Goal: Register for event/course

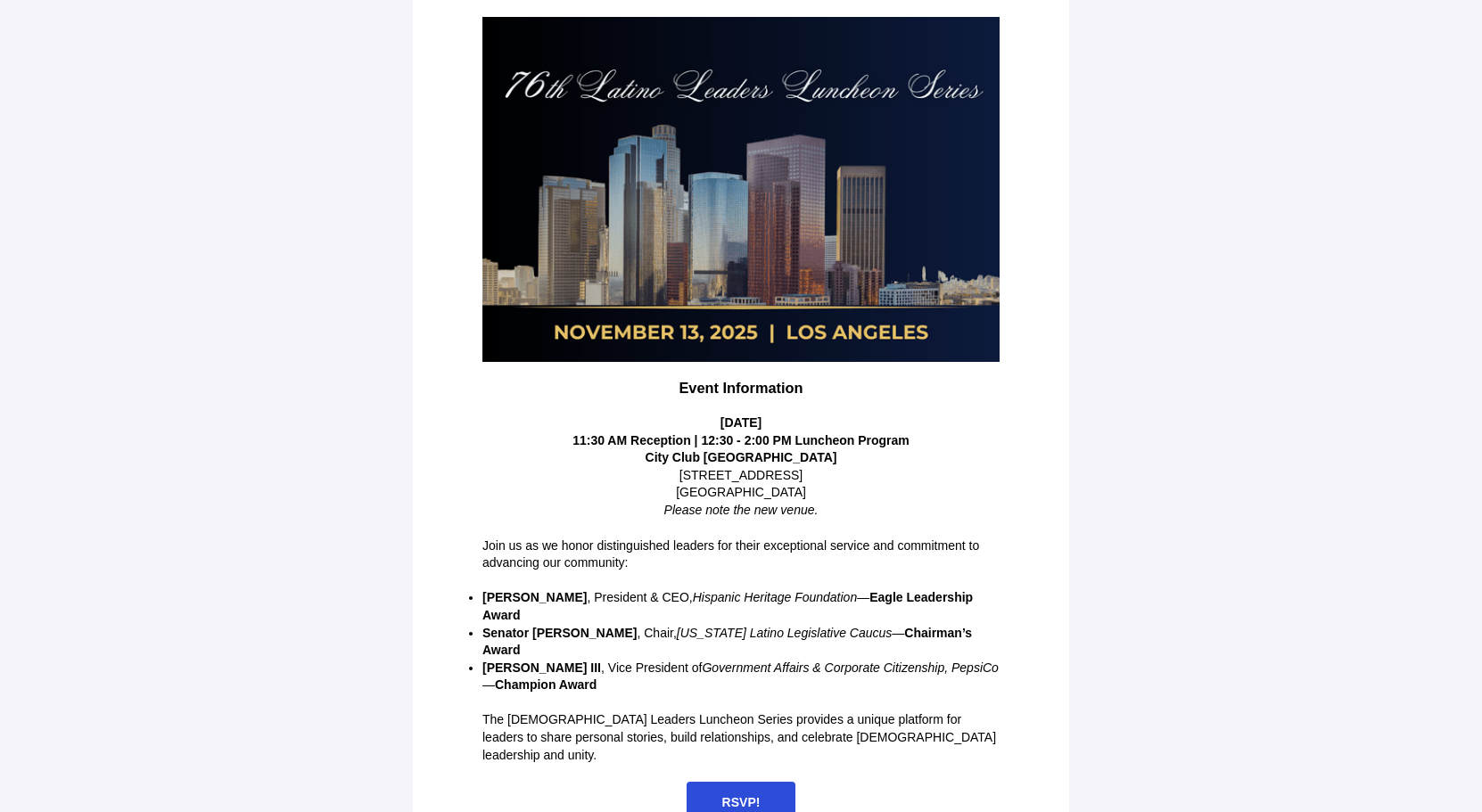
scroll to position [223, 0]
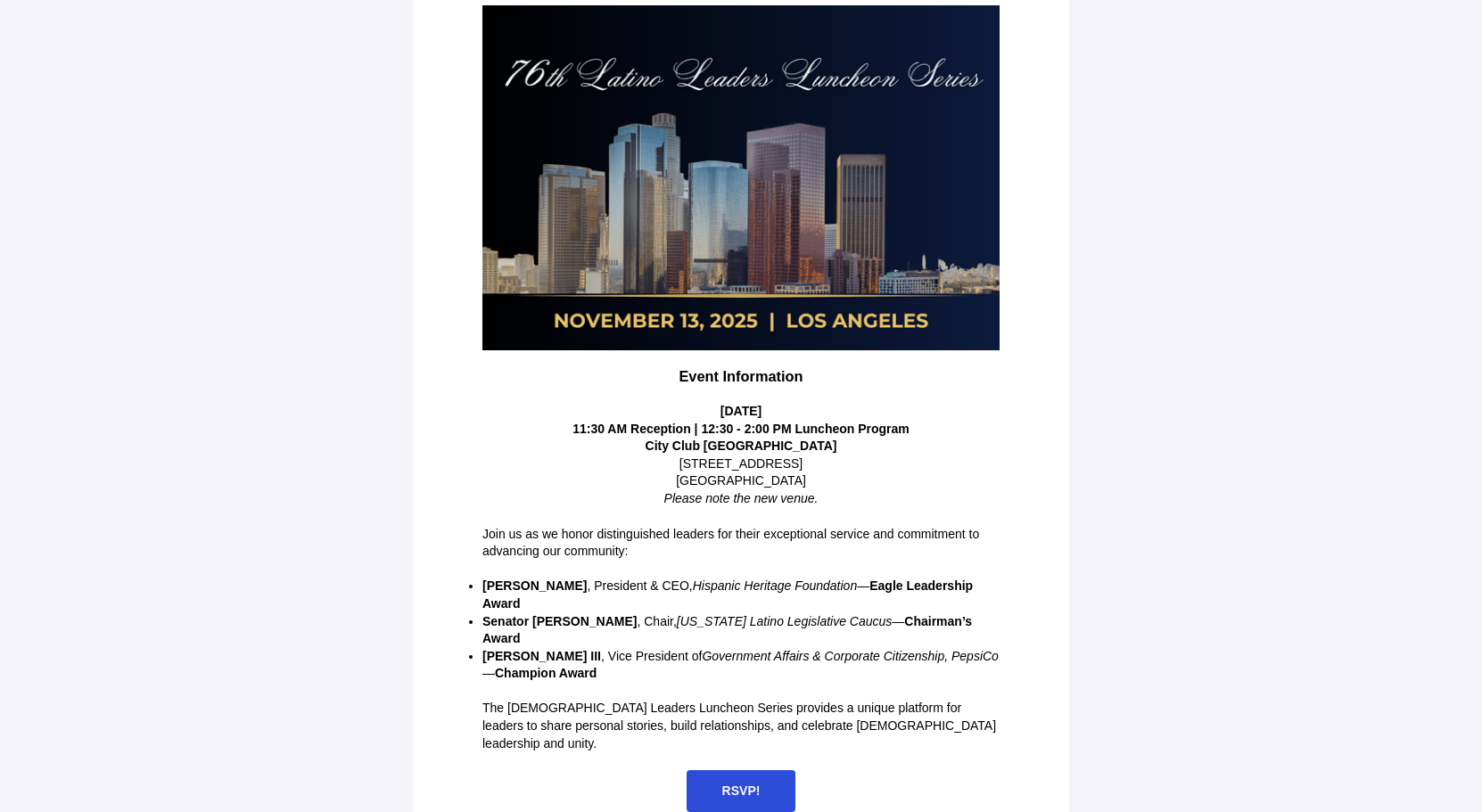
click at [756, 770] on span "RSVP!" at bounding box center [741, 791] width 110 height 42
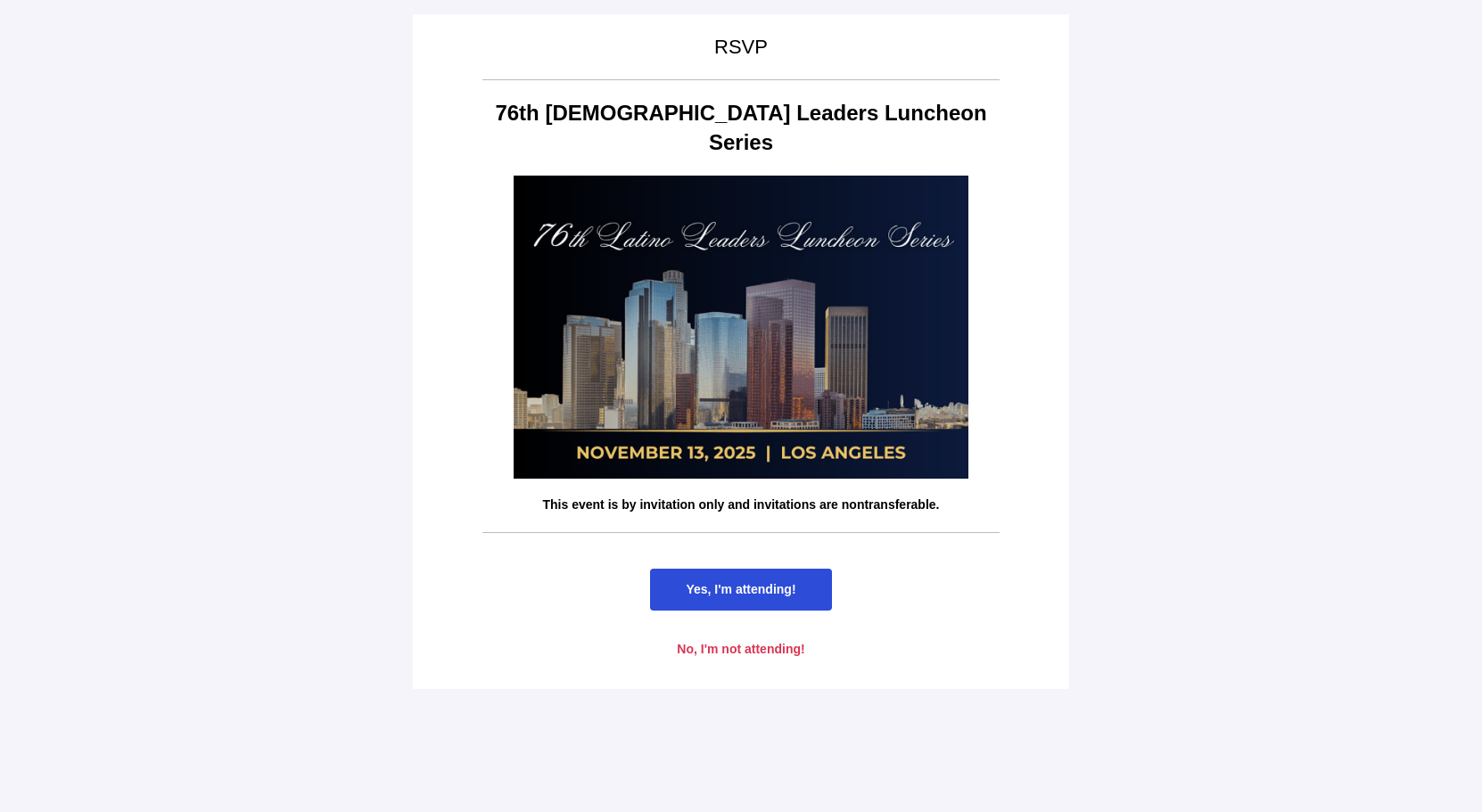
scroll to position [0, 0]
click at [735, 568] on span "Yes, I'm attending!" at bounding box center [740, 589] width 181 height 42
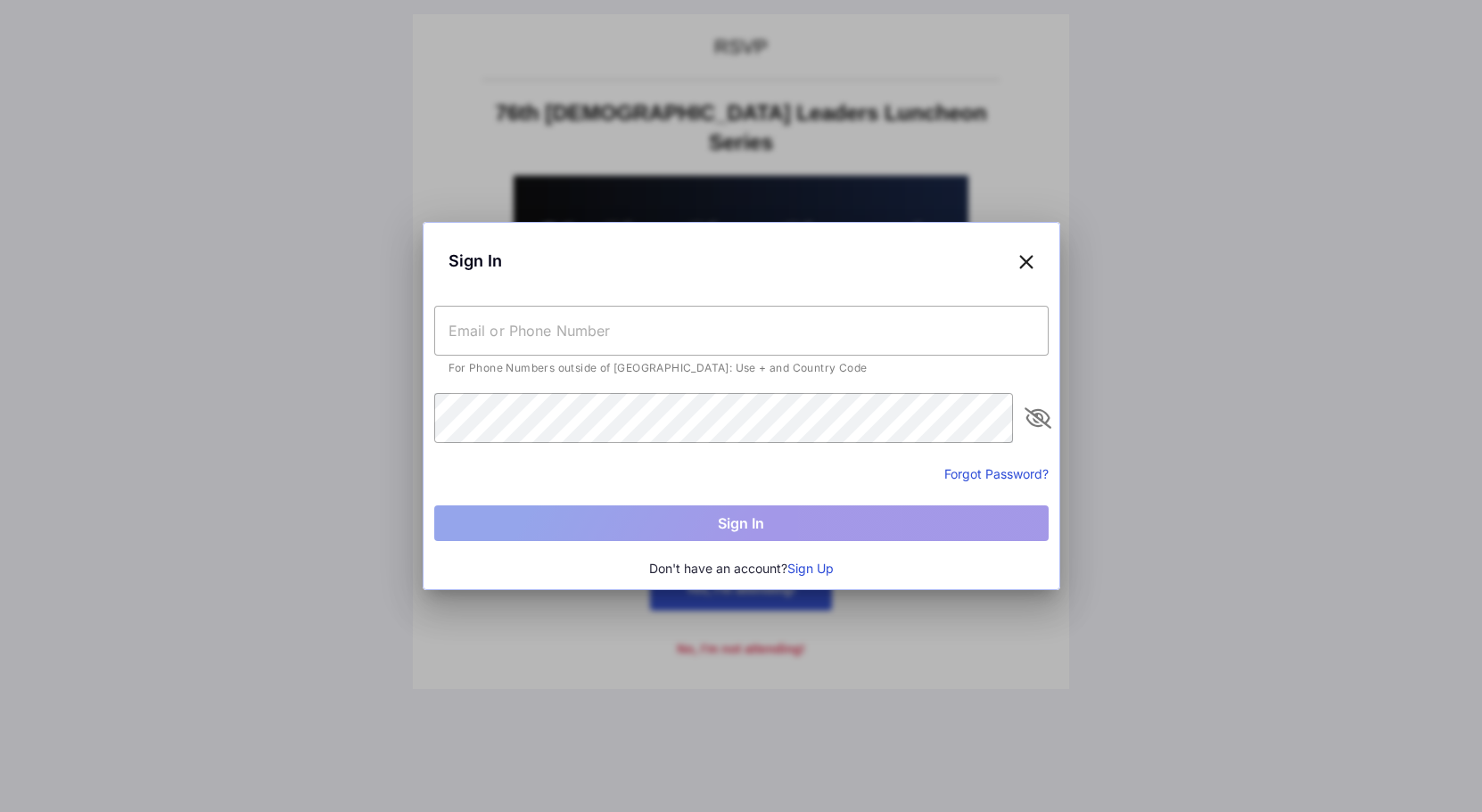
type input "[EMAIL_ADDRESS][DOMAIN_NAME]"
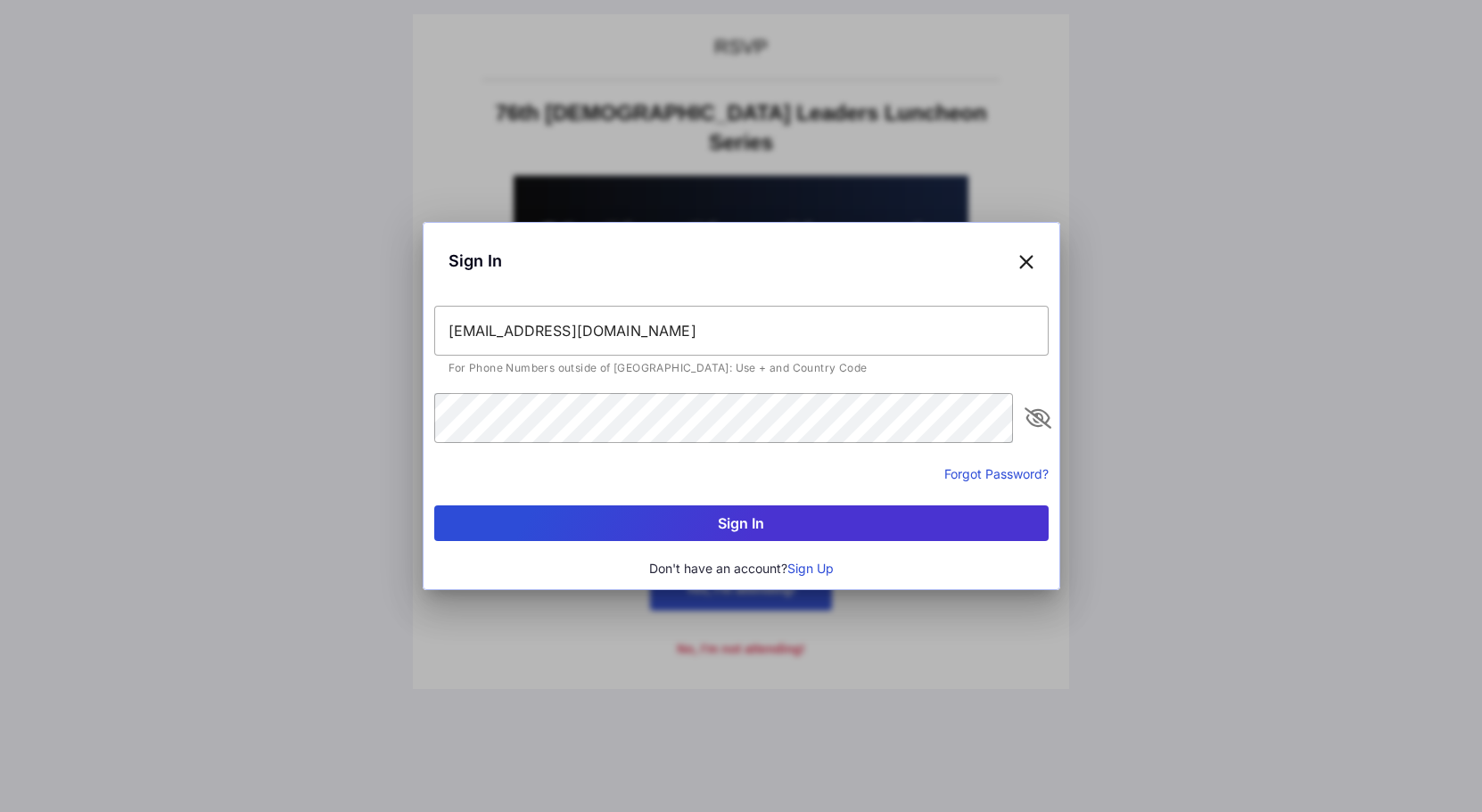
click at [811, 519] on button "Sign In" at bounding box center [741, 523] width 614 height 36
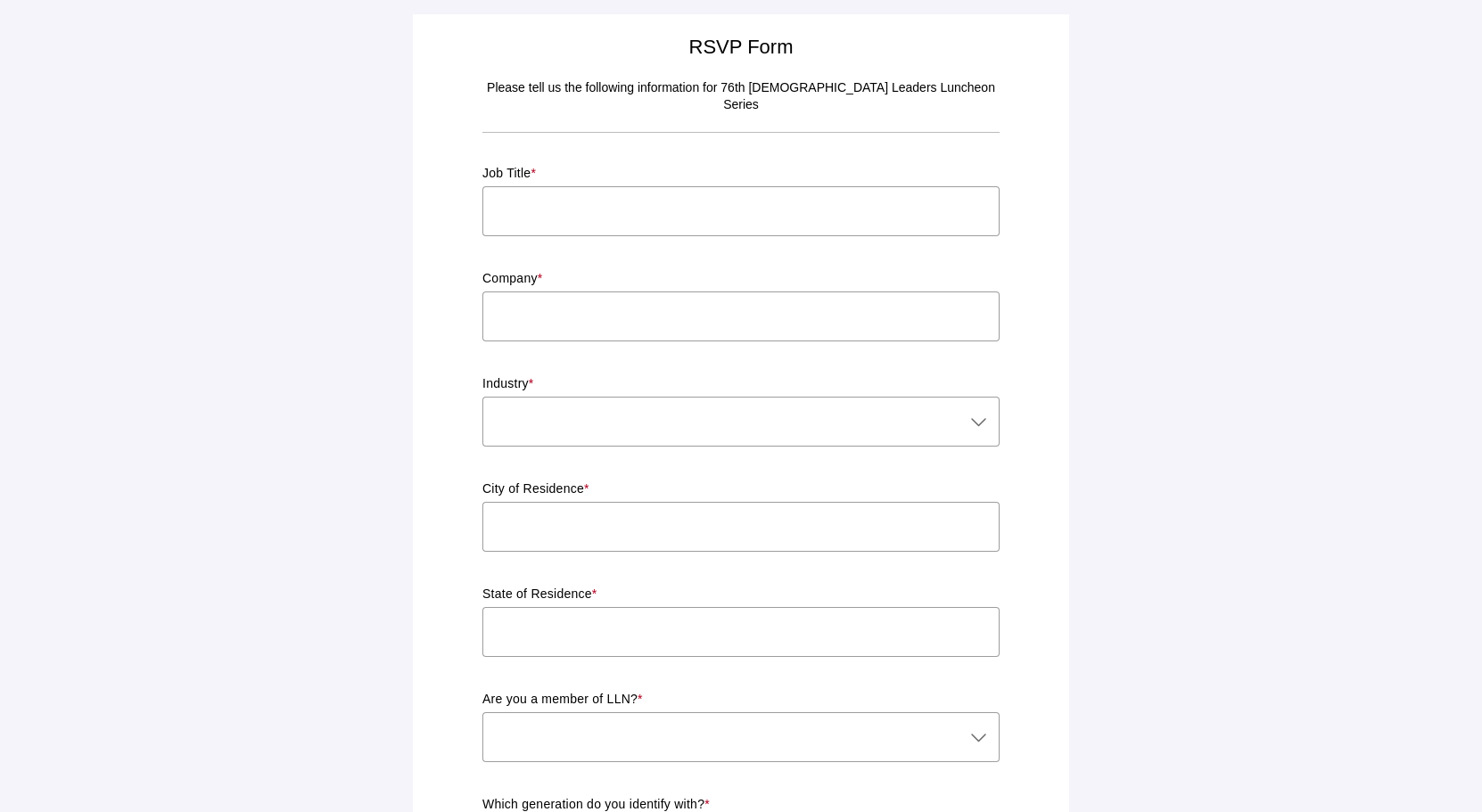
click at [588, 194] on input "text" at bounding box center [741, 211] width 517 height 50
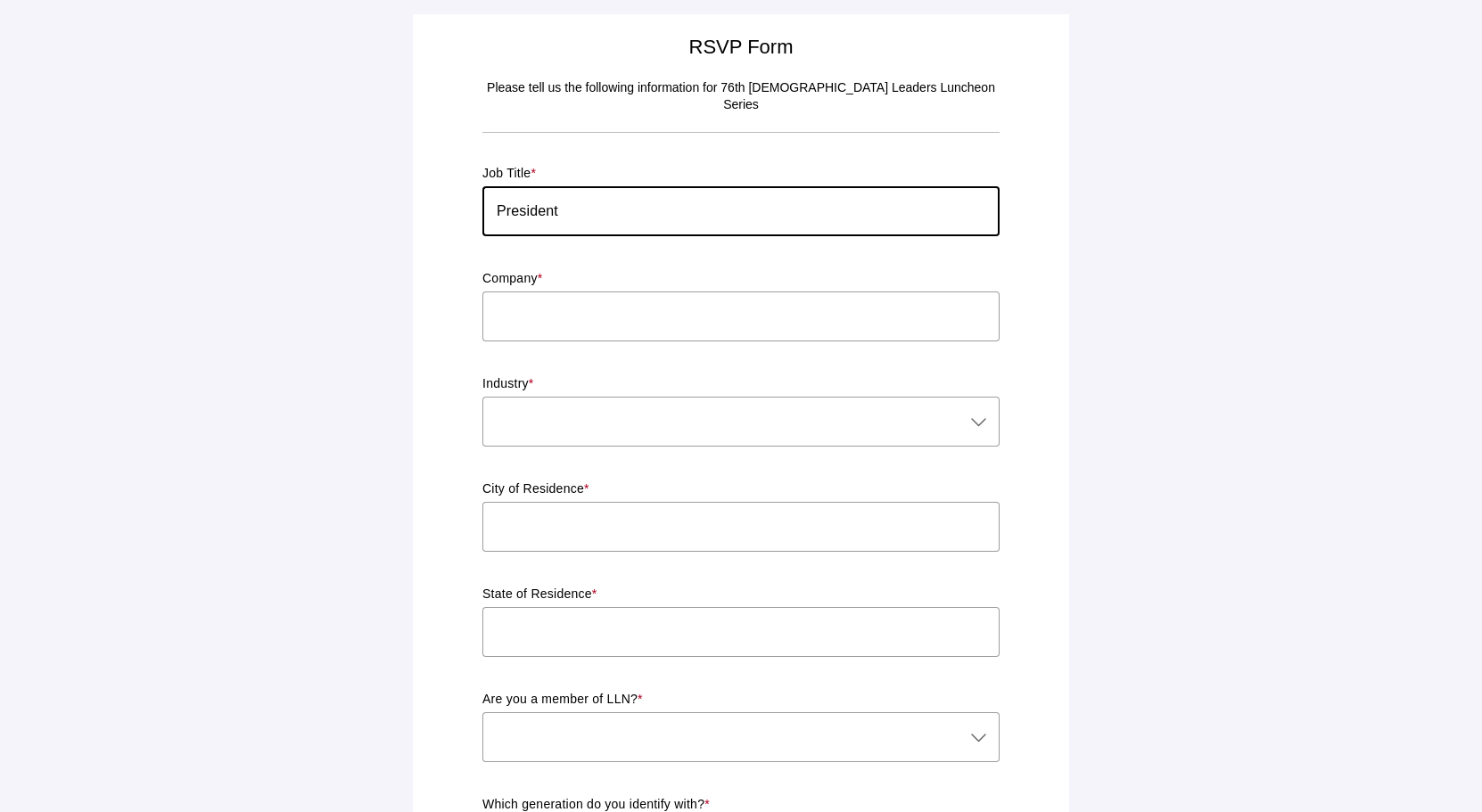
type input "President"
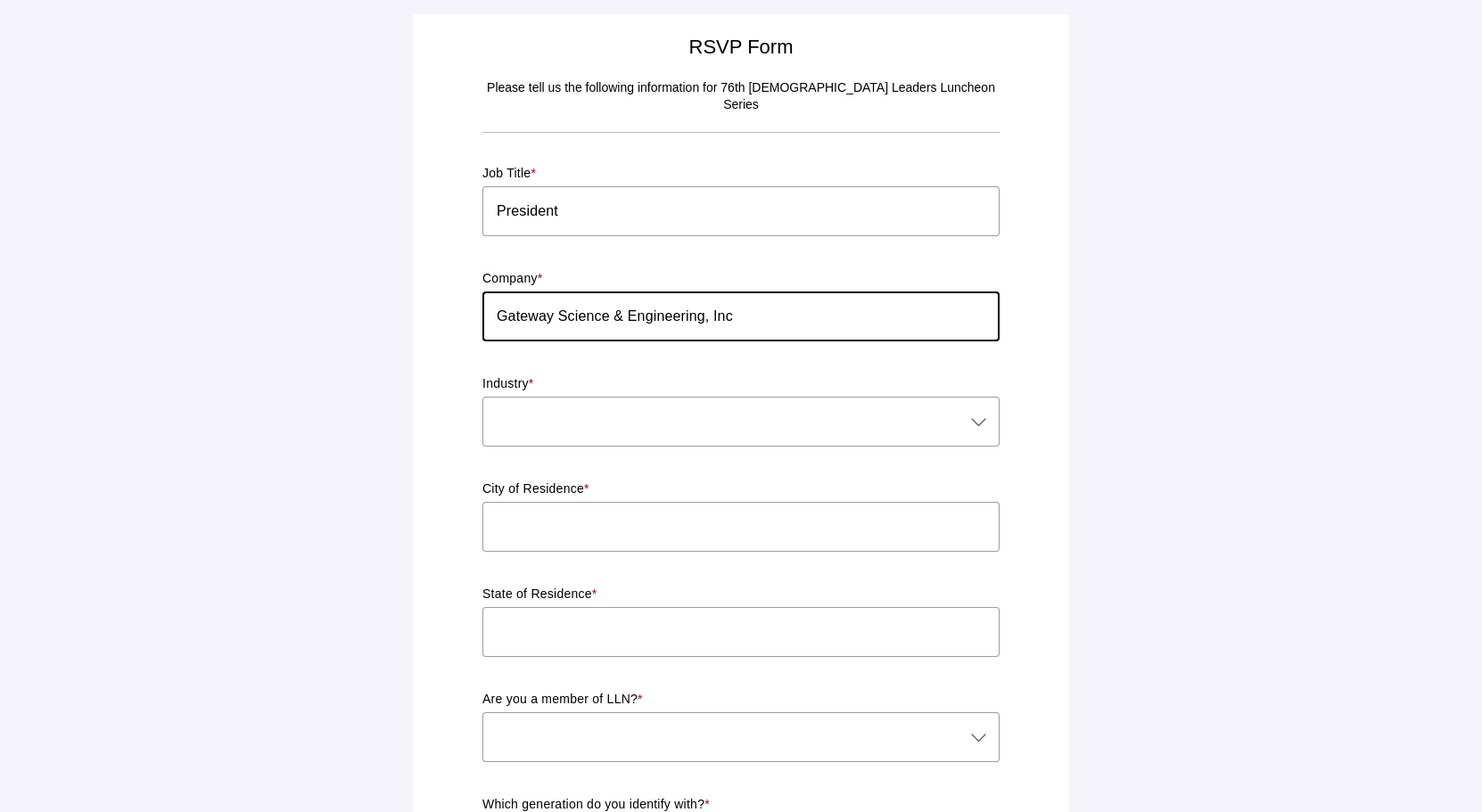
type input "Gateway Science & Engineering, Inc"
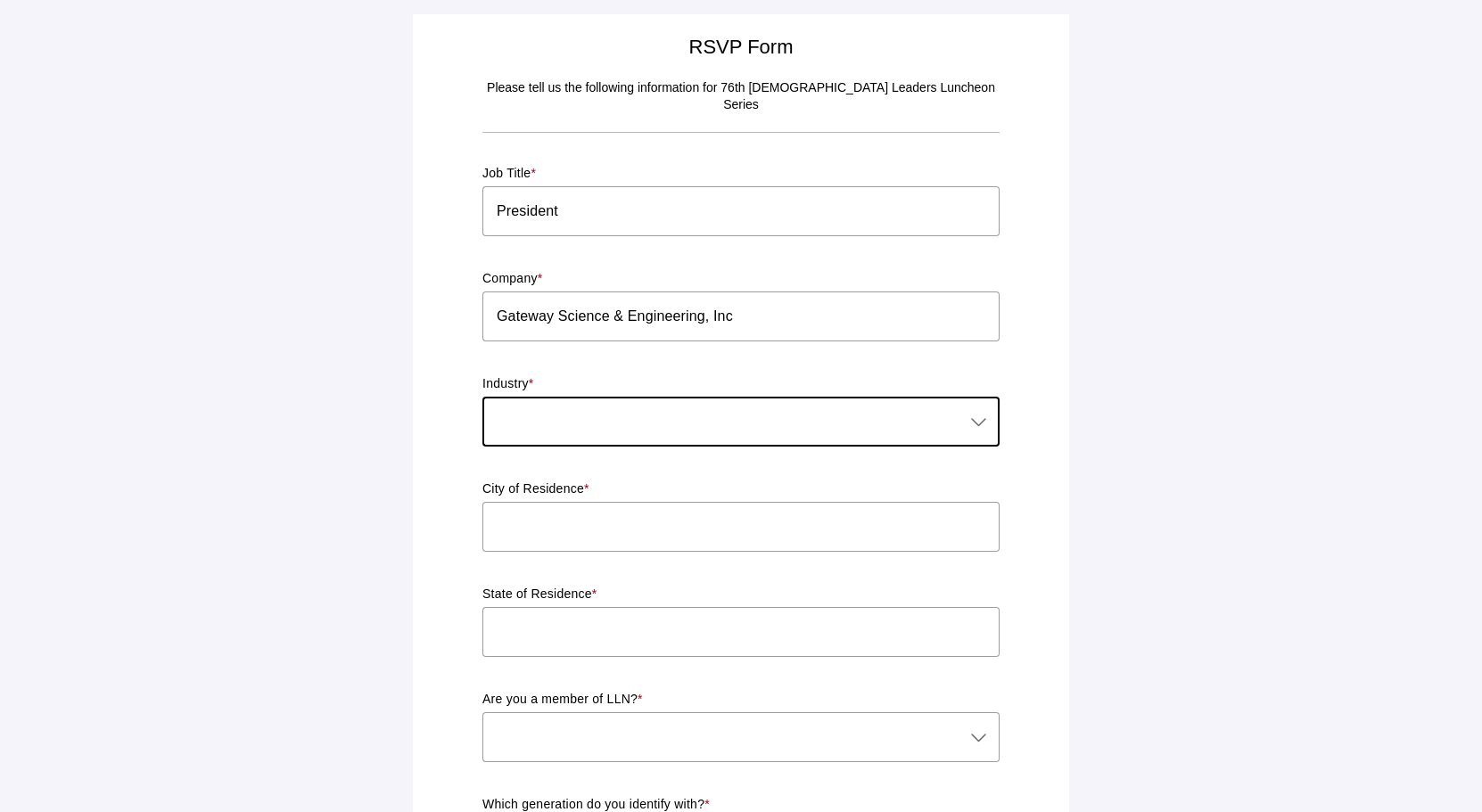
click at [979, 411] on icon at bounding box center [979, 422] width 22 height 22
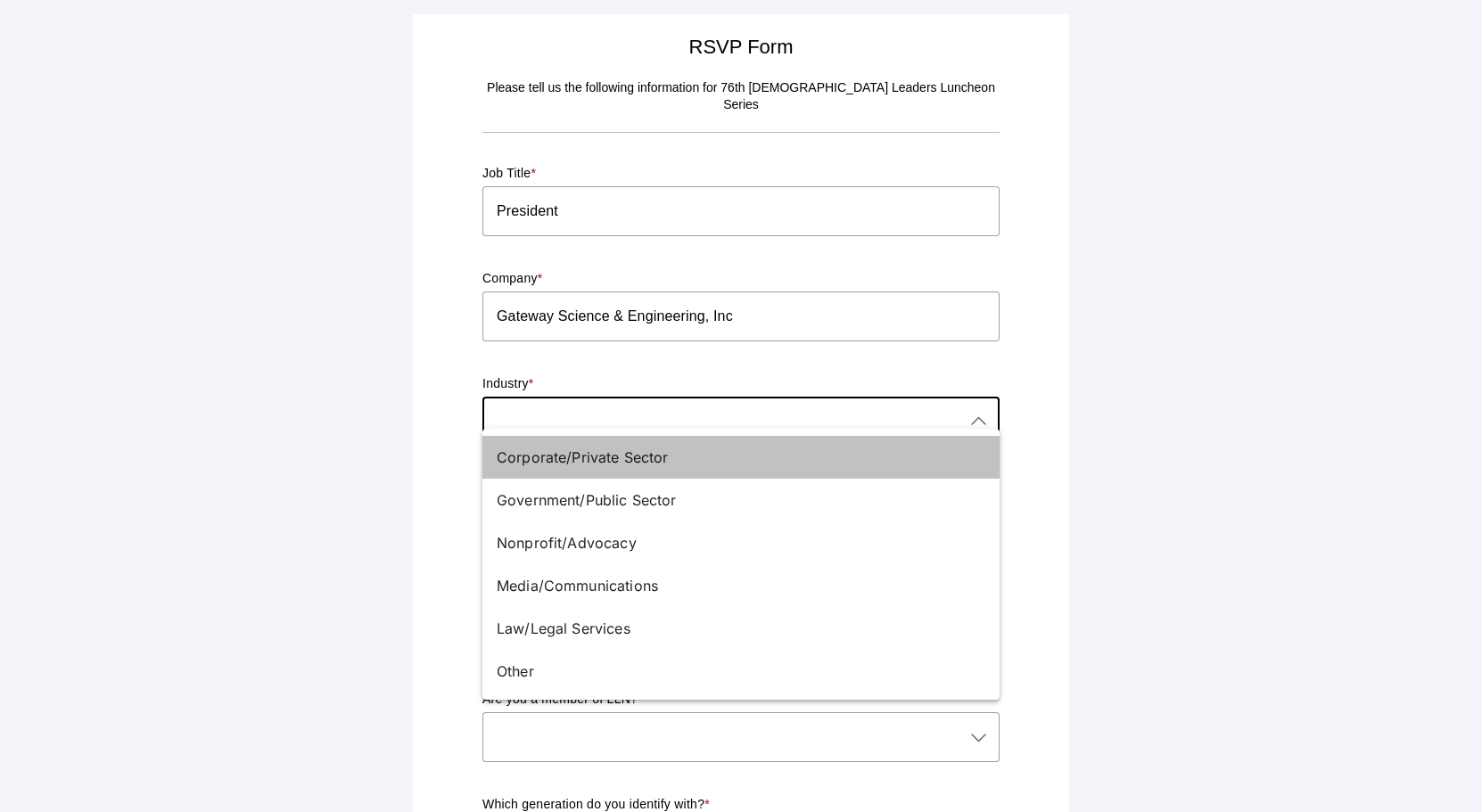
click at [762, 471] on div "Corporate/Private Sector" at bounding box center [741, 457] width 517 height 43
type input "Corporate/Private Sector"
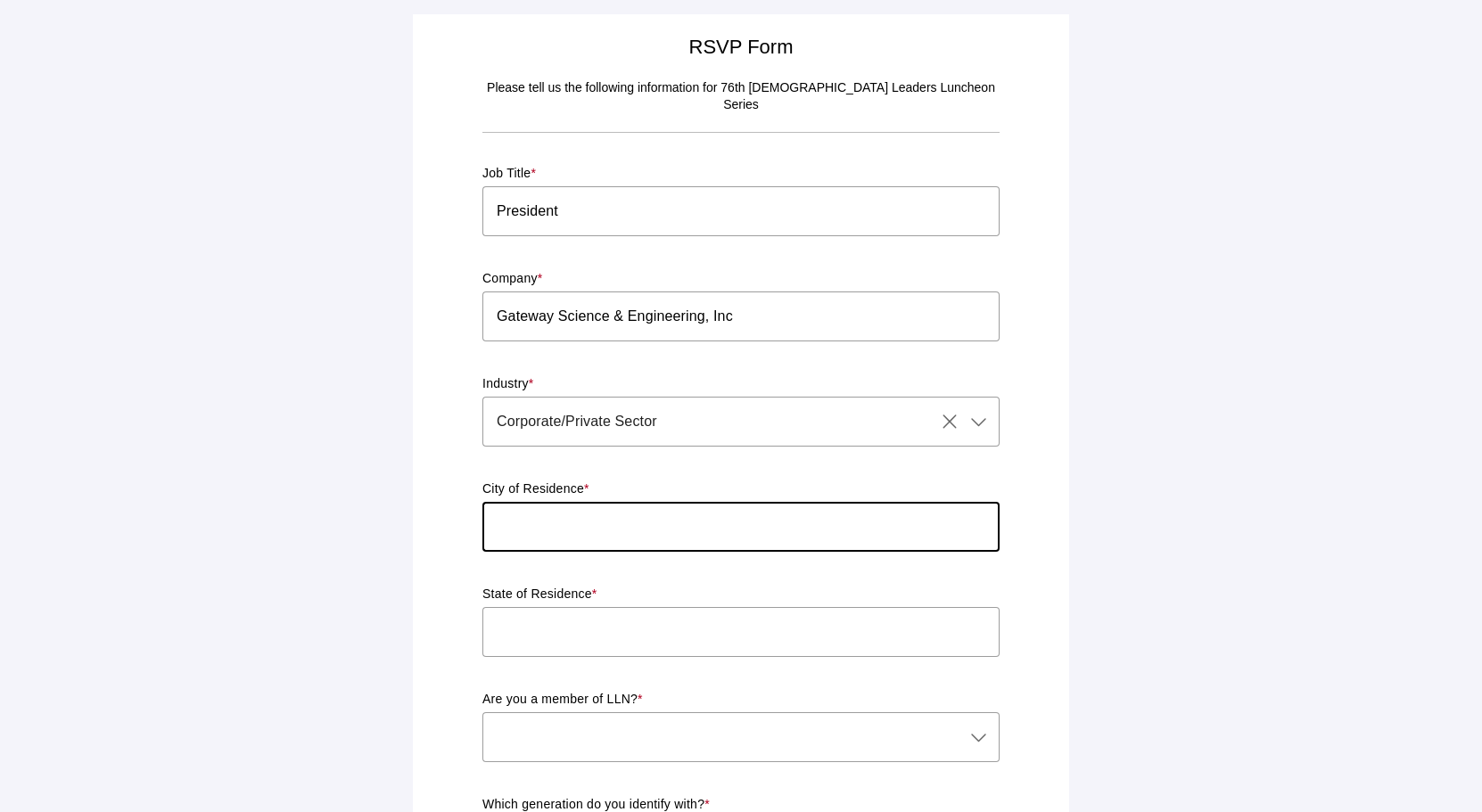
click at [725, 502] on input "text" at bounding box center [741, 527] width 517 height 50
type input "[GEOGRAPHIC_DATA]"
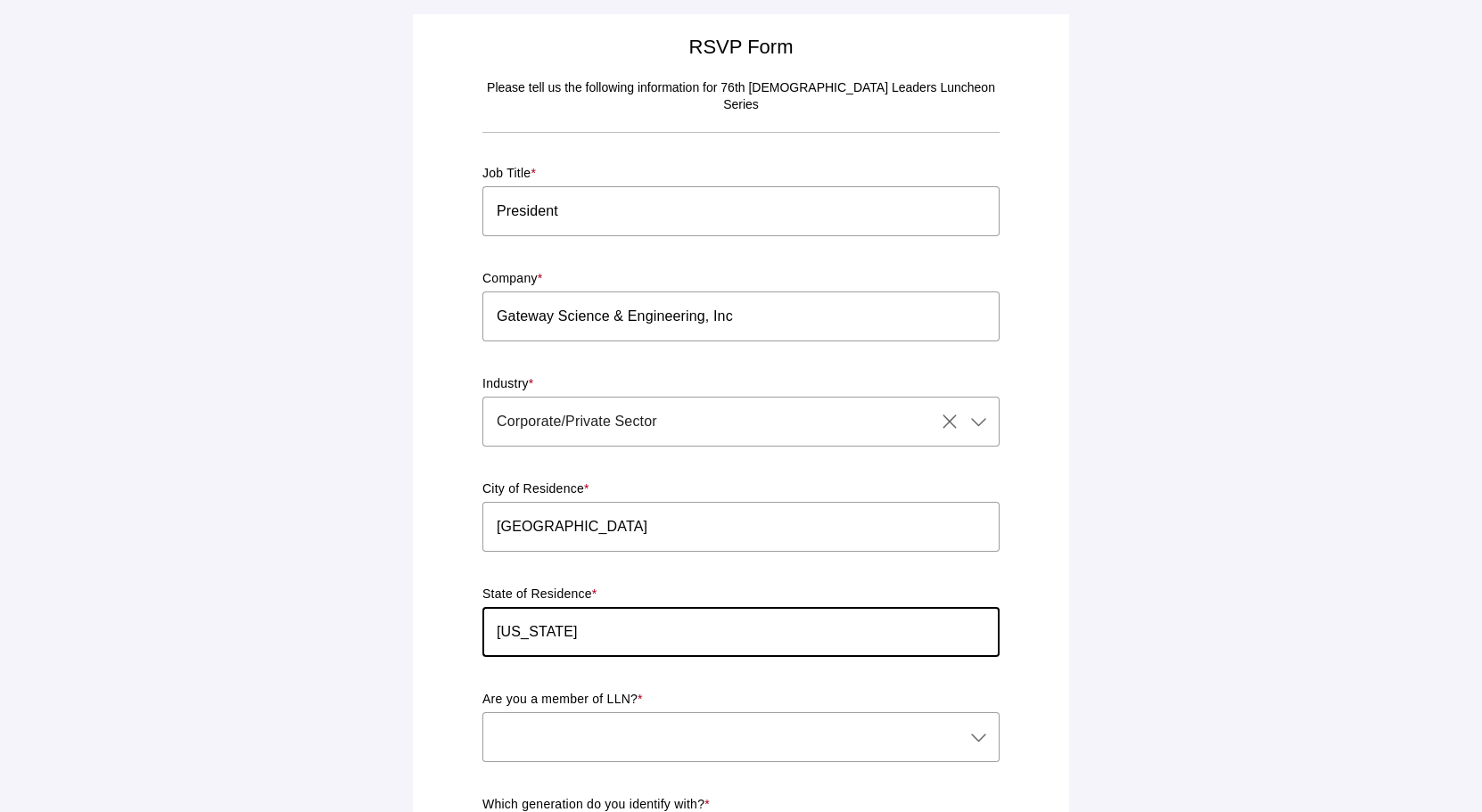
type input "[US_STATE]"
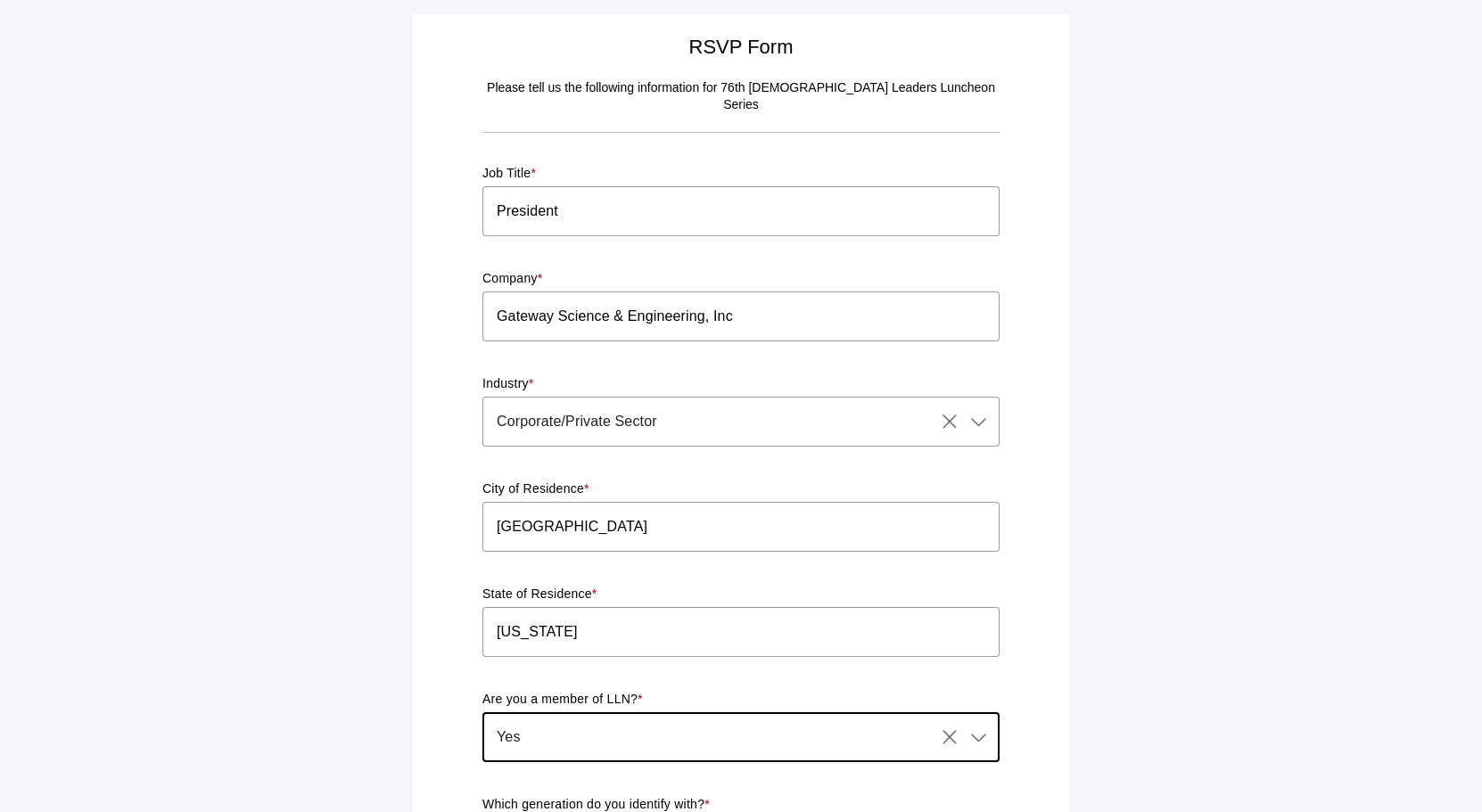
type input "Yes"
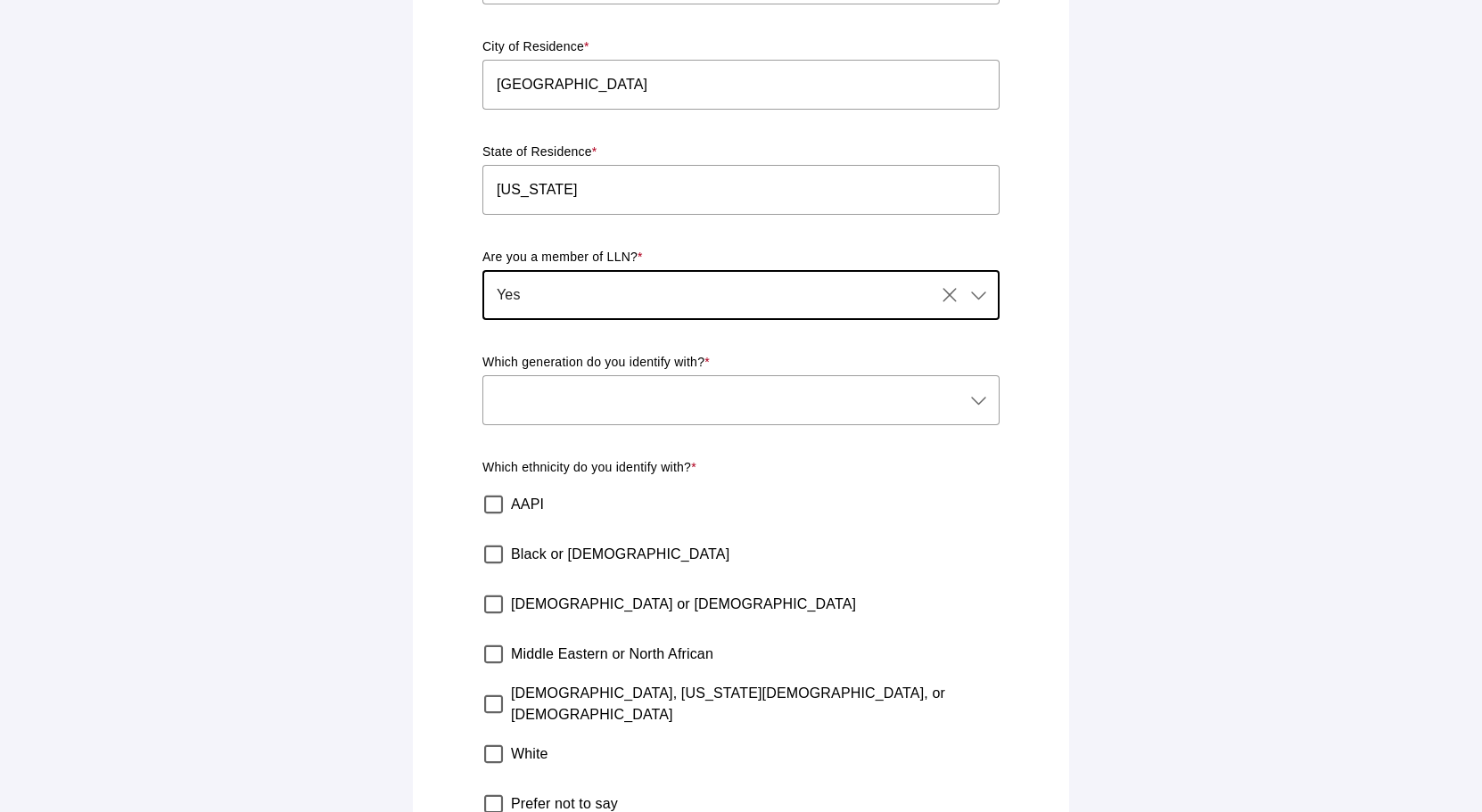
scroll to position [446, 0]
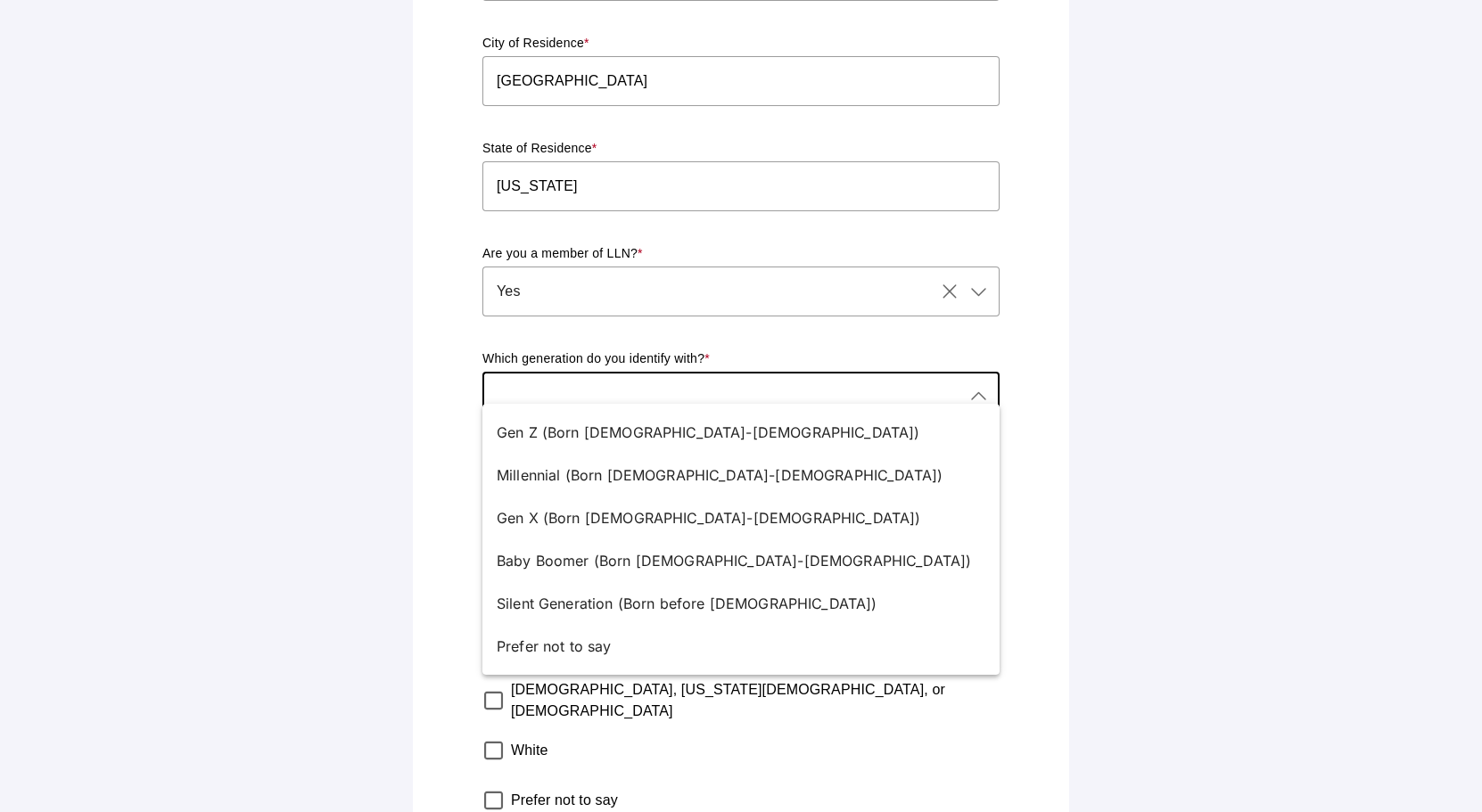
click at [718, 371] on div at bounding box center [723, 396] width 481 height 50
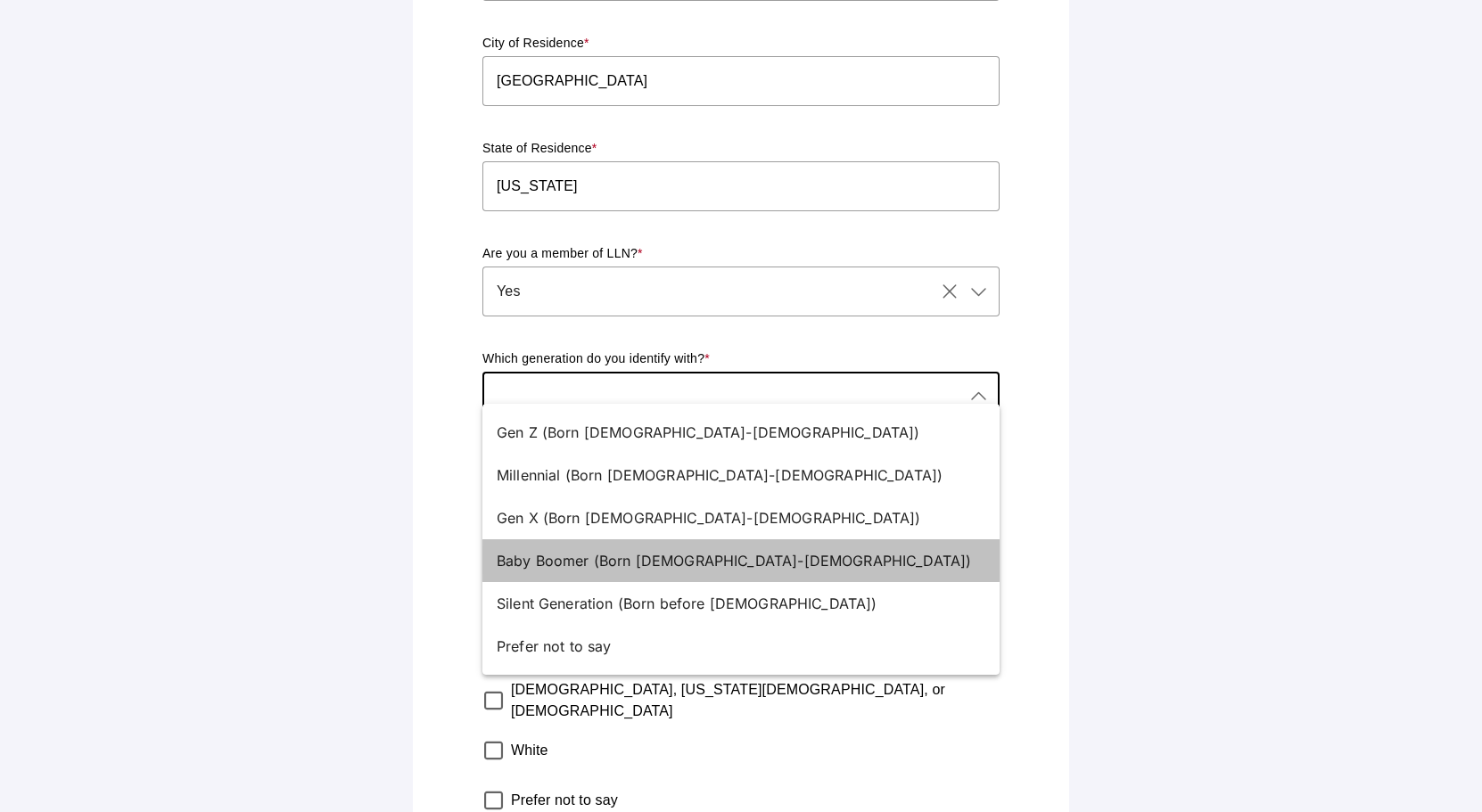
click at [731, 557] on div "Baby Boomer (Born [DEMOGRAPHIC_DATA]-[DEMOGRAPHIC_DATA])" at bounding box center [733, 560] width 475 height 22
type input "Baby Boomer (Born [DEMOGRAPHIC_DATA]-[DEMOGRAPHIC_DATA])"
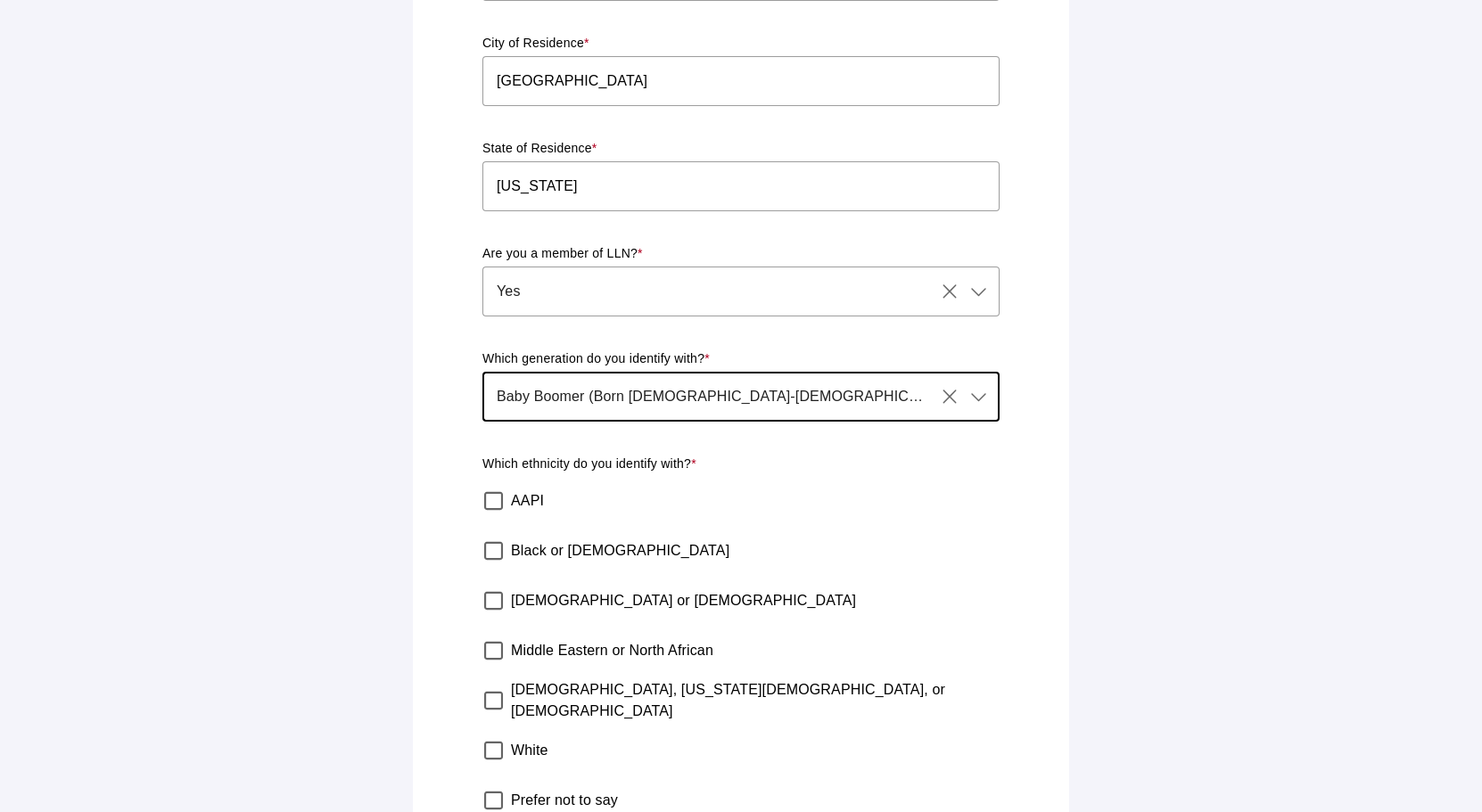
scroll to position [535, 0]
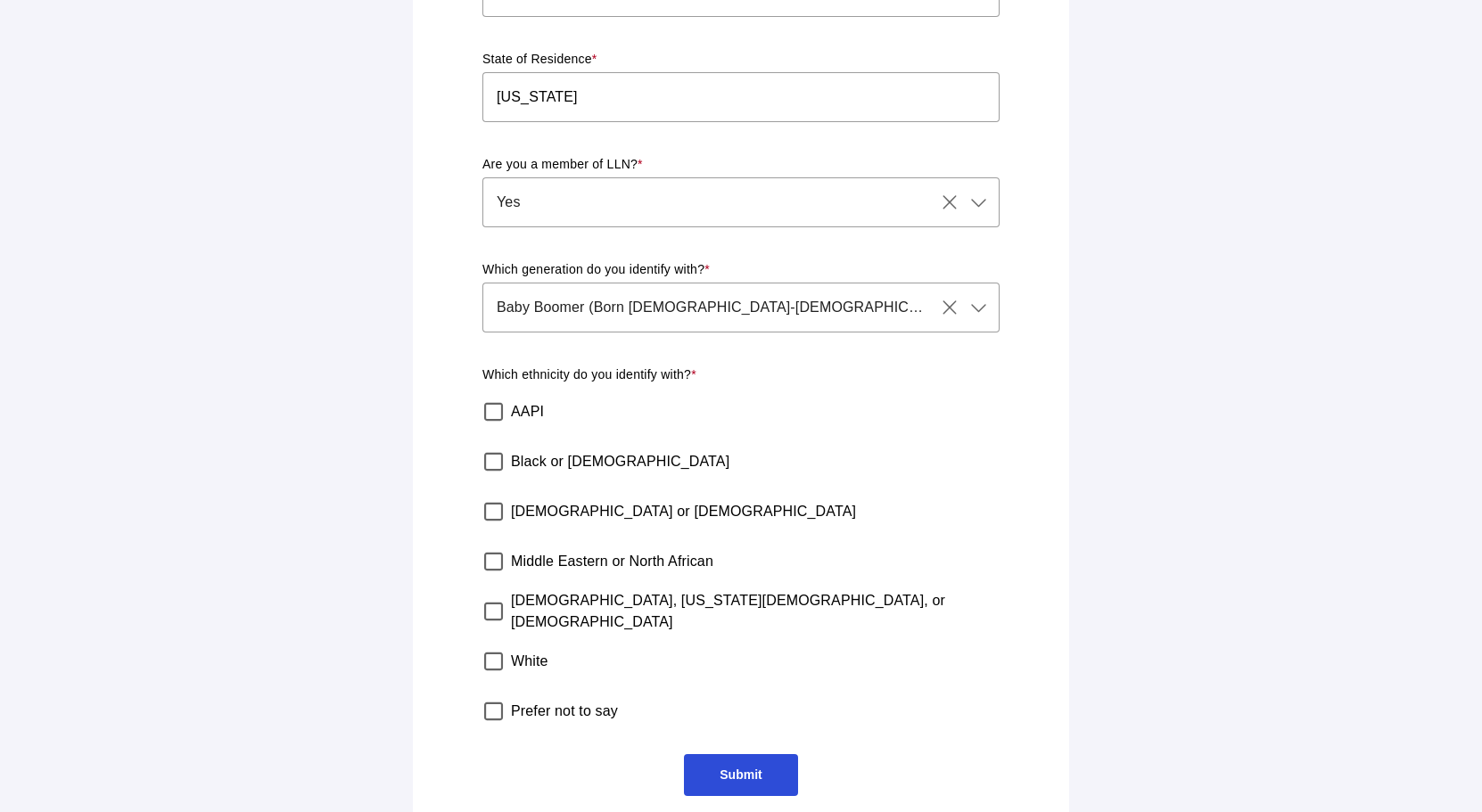
click at [631, 496] on div "[DEMOGRAPHIC_DATA] or [DEMOGRAPHIC_DATA]" at bounding box center [737, 512] width 524 height 50
click at [629, 500] on div "[DEMOGRAPHIC_DATA] or [DEMOGRAPHIC_DATA]" at bounding box center [737, 512] width 524 height 50
click at [597, 493] on label "[DEMOGRAPHIC_DATA] or [DEMOGRAPHIC_DATA]" at bounding box center [684, 512] width 345 height 50
click at [785, 760] on span "Submit" at bounding box center [740, 774] width 113 height 42
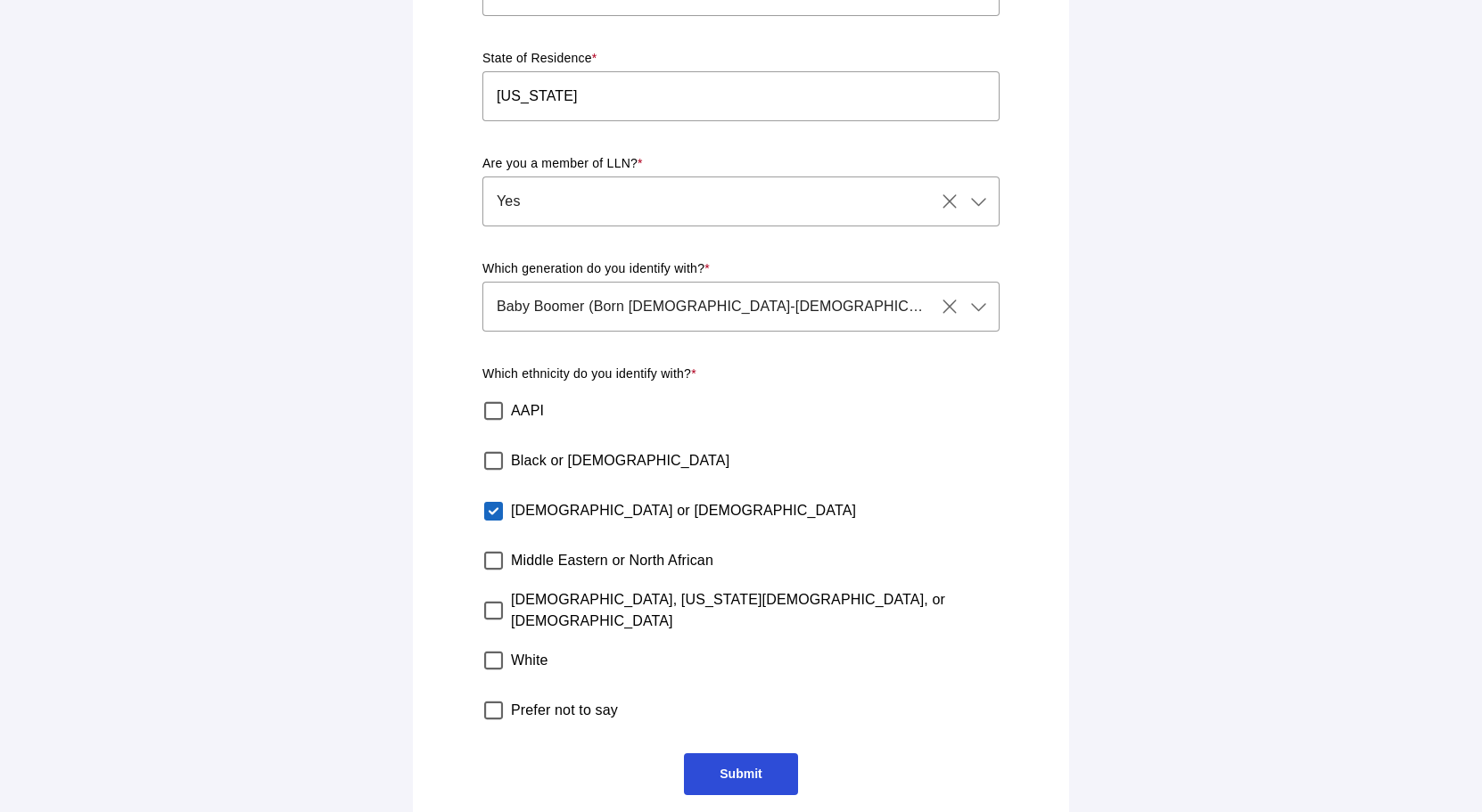
scroll to position [0, 0]
